Goal: Navigation & Orientation: Find specific page/section

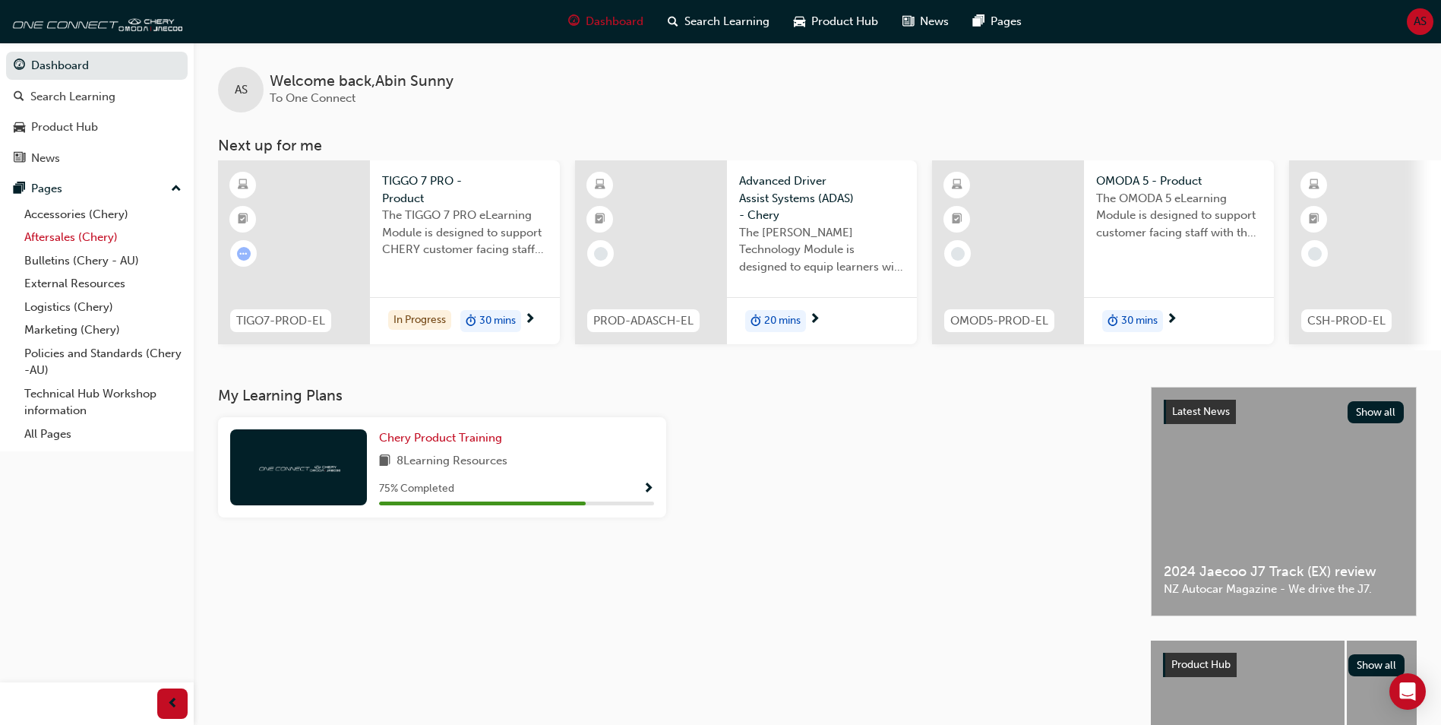
drag, startPoint x: 96, startPoint y: 233, endPoint x: 109, endPoint y: 232, distance: 13.0
click at [96, 234] on link "Aftersales (Chery)" at bounding box center [102, 238] width 169 height 24
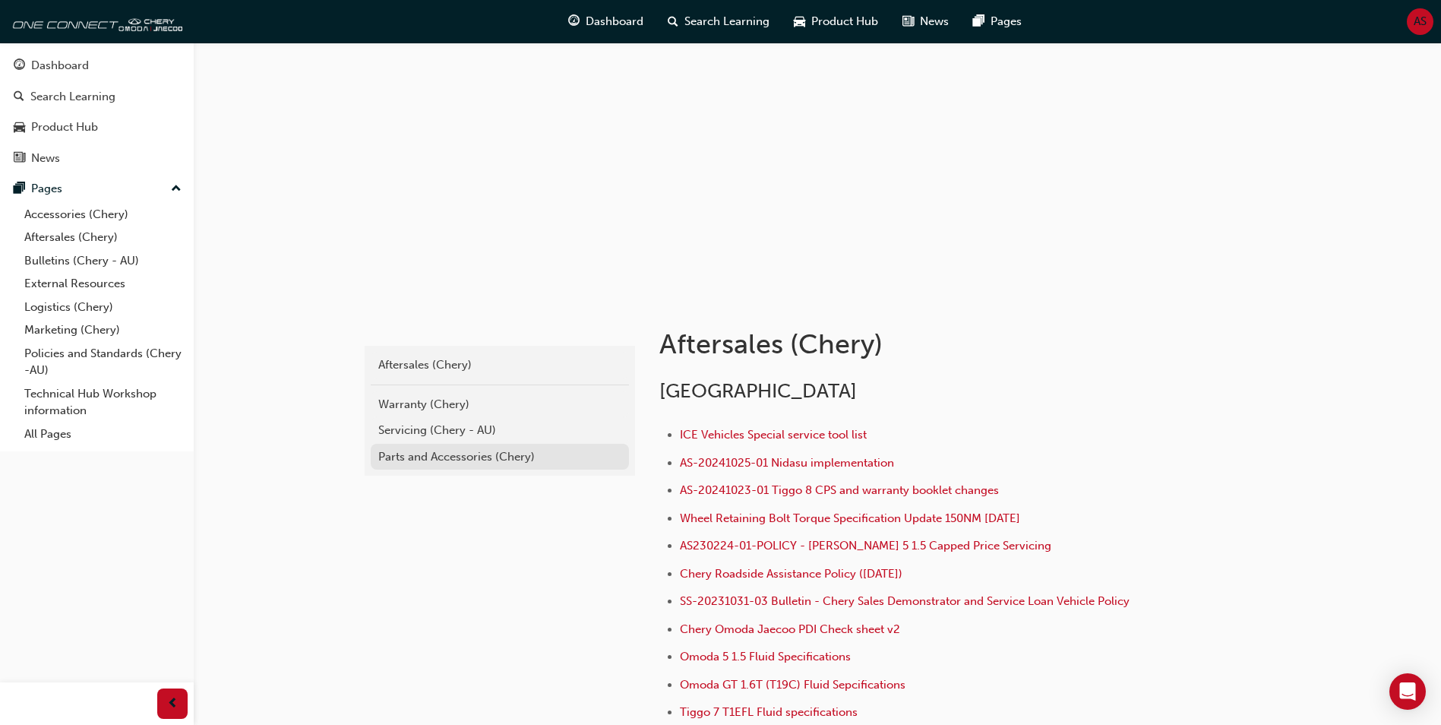
scroll to position [76, 0]
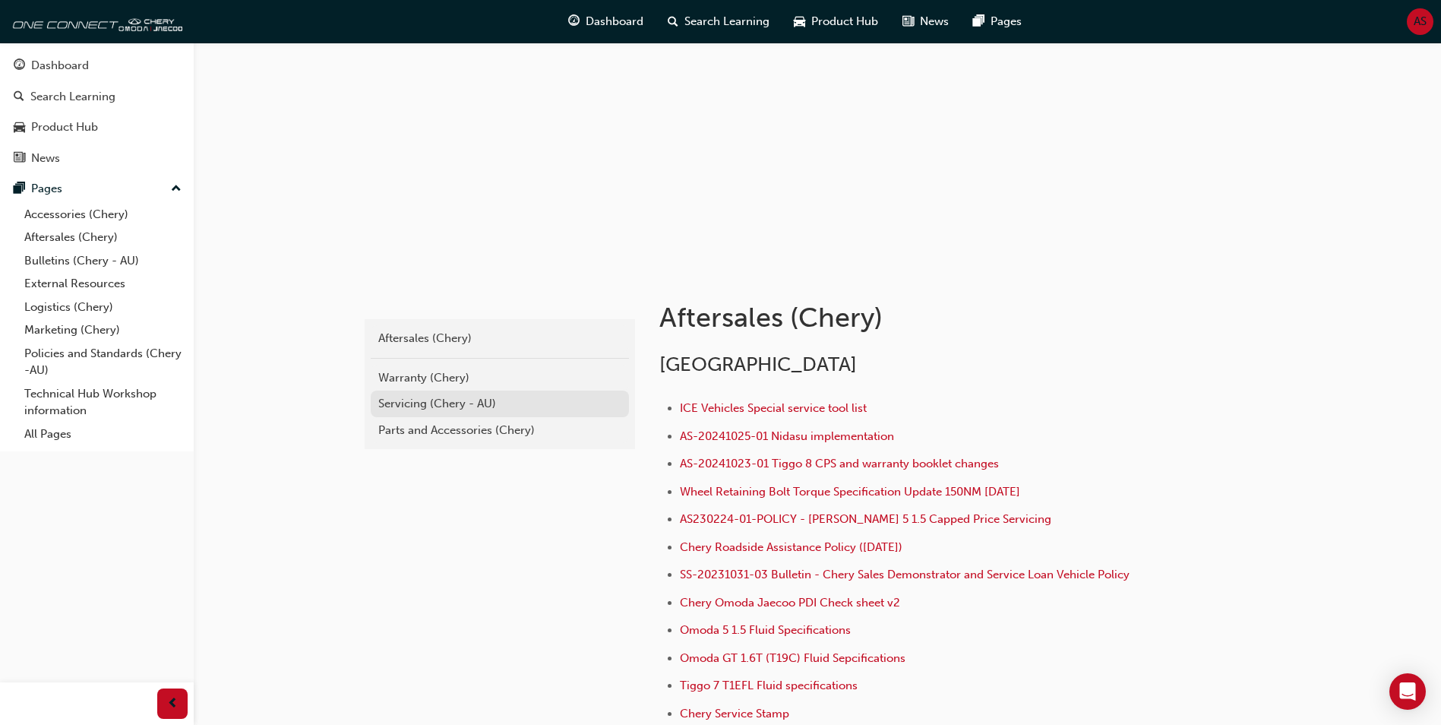
click at [466, 401] on div "Servicing (Chery - AU)" at bounding box center [499, 403] width 243 height 17
